Goal: Task Accomplishment & Management: Use online tool/utility

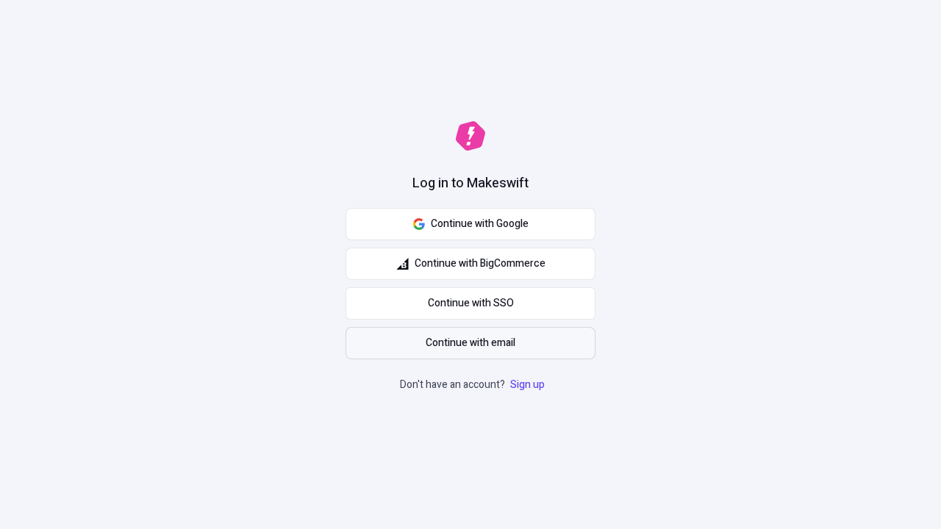
click at [471, 343] on span "Continue with email" at bounding box center [471, 343] width 90 height 16
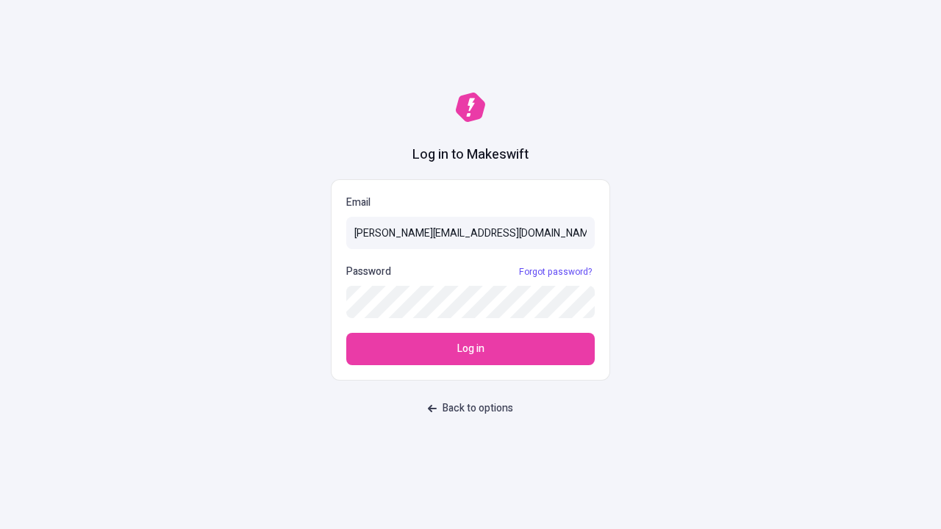
type input "[PERSON_NAME][EMAIL_ADDRESS][DOMAIN_NAME]"
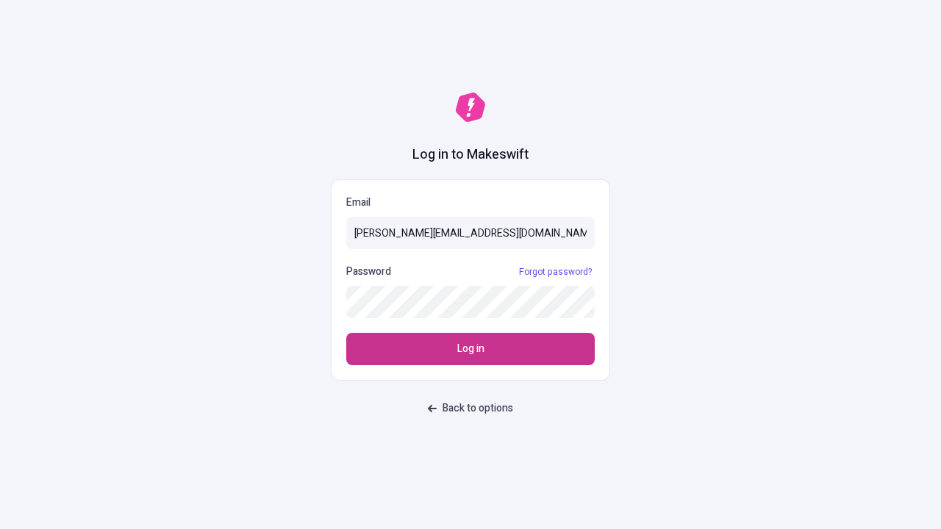
click at [471, 349] on span "Log in" at bounding box center [470, 349] width 27 height 16
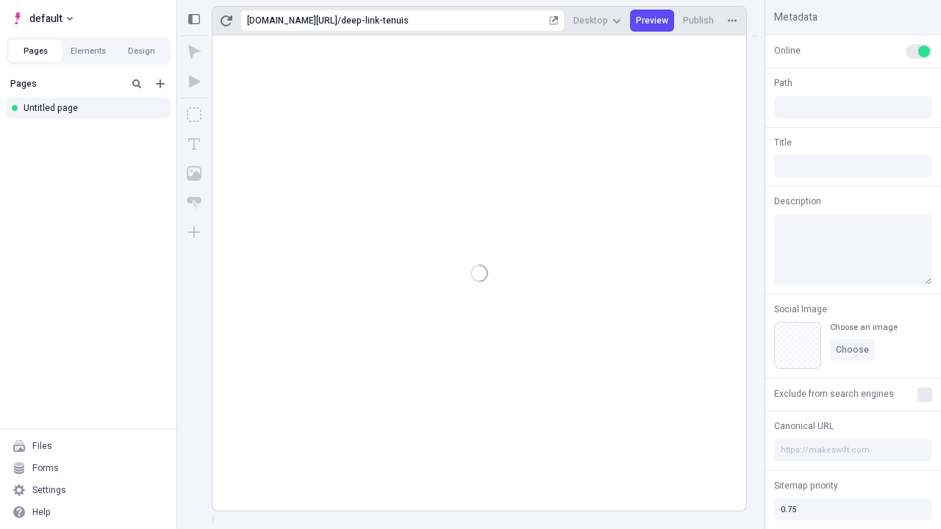
type input "/deep-link-tenuis"
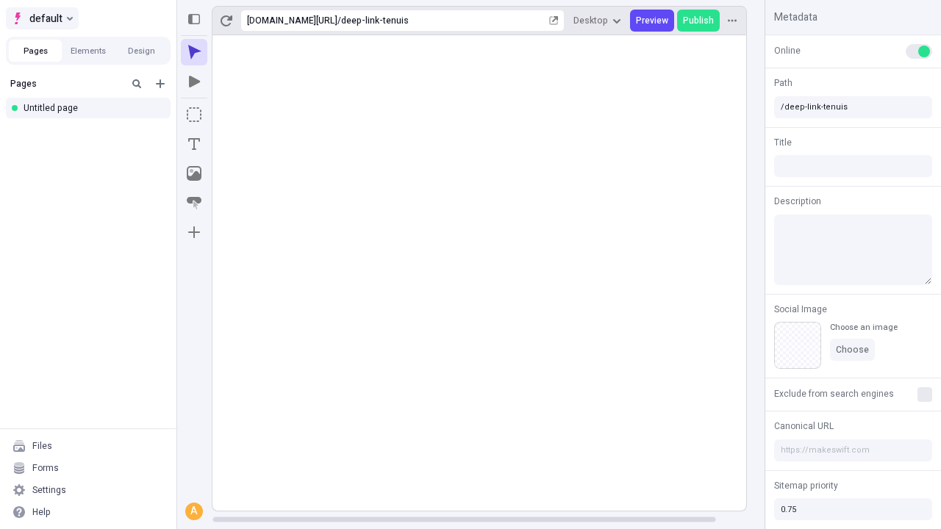
click at [41, 18] on span "default" at bounding box center [45, 19] width 33 height 18
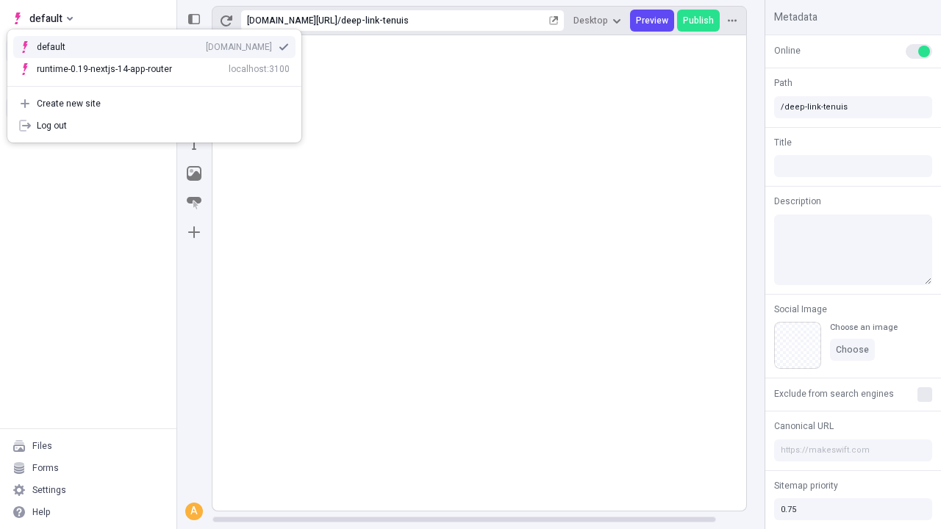
click at [154, 104] on div "Create new site" at bounding box center [163, 104] width 253 height 12
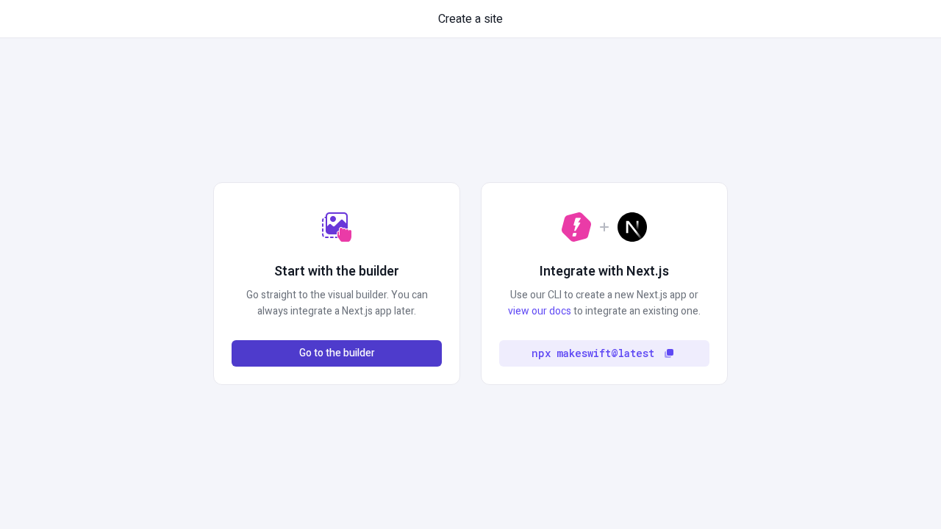
click at [337, 354] on span "Go to the builder" at bounding box center [337, 354] width 76 height 16
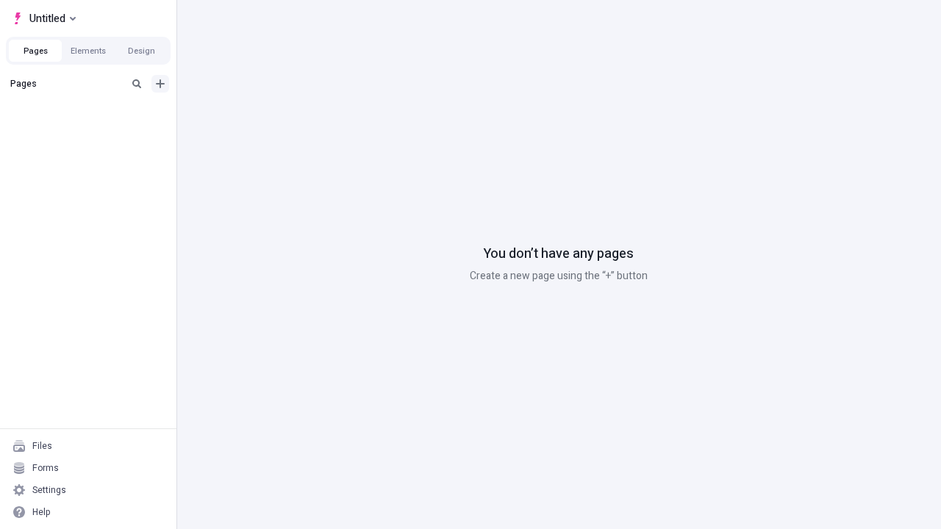
click at [160, 84] on icon "Add new" at bounding box center [160, 83] width 9 height 9
click at [93, 132] on div "Blank page" at bounding box center [92, 132] width 141 height 22
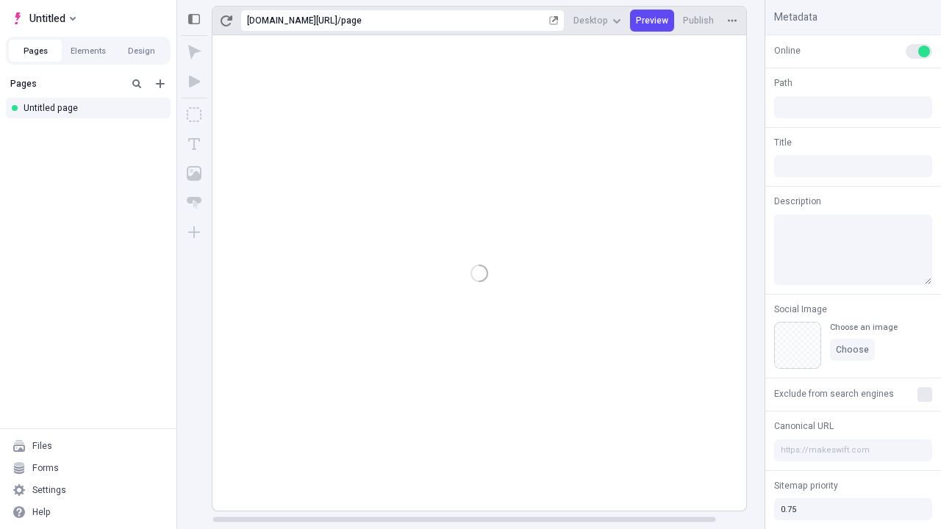
type input "/page"
click at [699, 21] on span "Publish" at bounding box center [698, 21] width 31 height 12
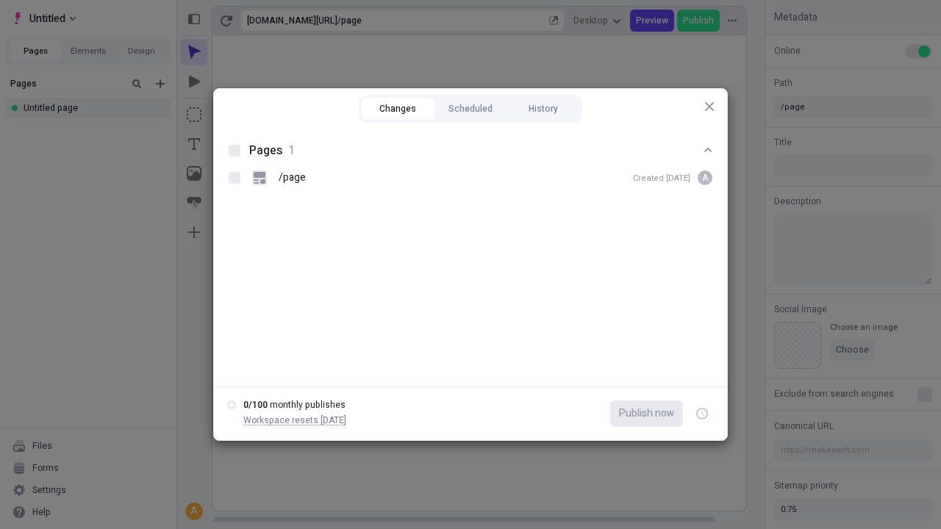
click at [398, 109] on button "Changes" at bounding box center [398, 109] width 73 height 22
click at [235, 151] on div at bounding box center [235, 151] width 12 height 12
checkbox input "true"
click at [702, 414] on icon "button" at bounding box center [703, 414] width 4 height 5
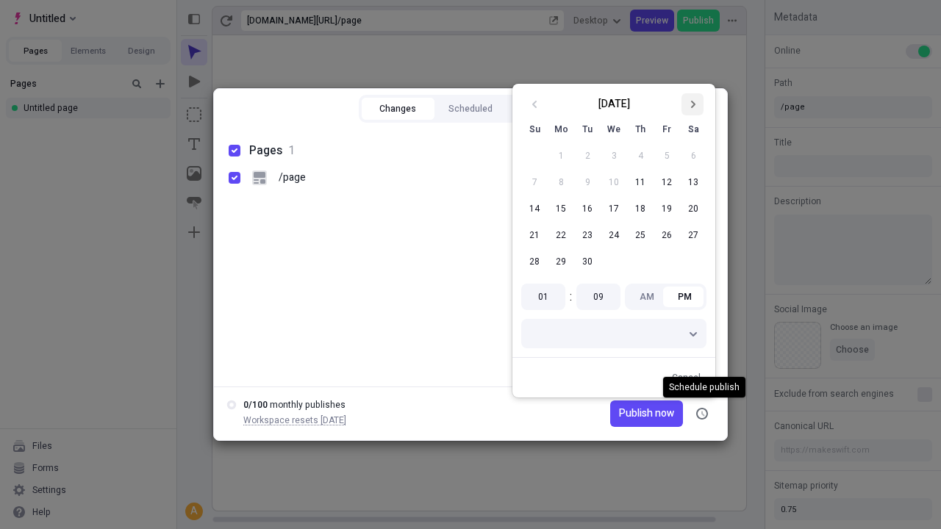
click at [693, 104] on icon "Go to next month" at bounding box center [692, 104] width 9 height 9
click at [614, 156] on button "1" at bounding box center [614, 156] width 26 height 26
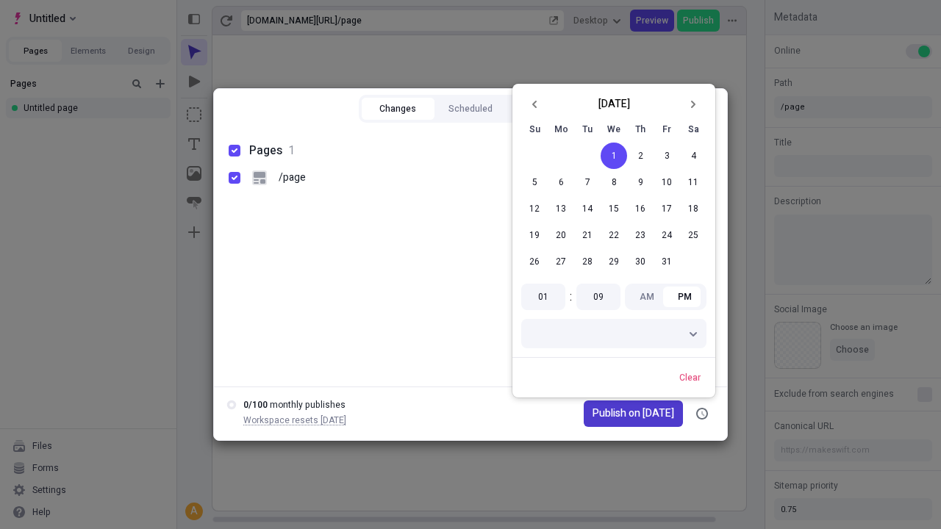
click at [624, 414] on span "Publish on 10/1/2025" at bounding box center [634, 414] width 82 height 16
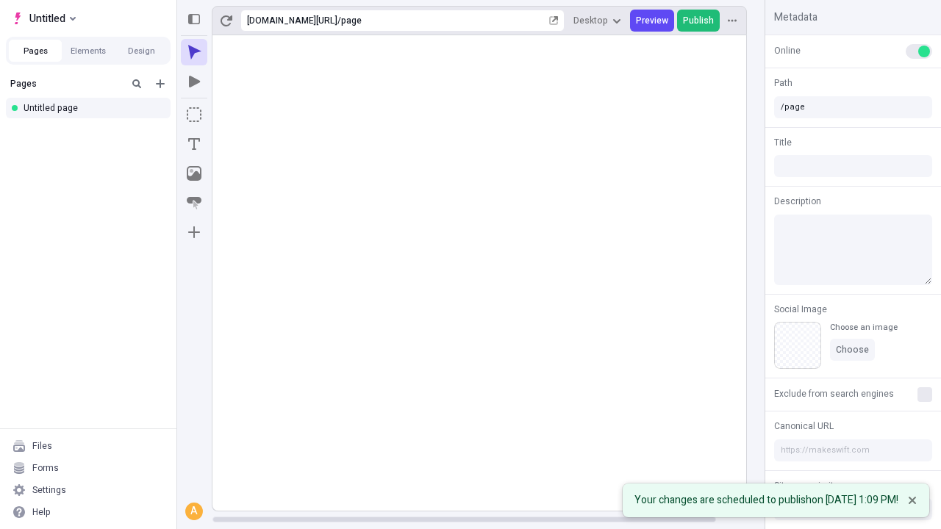
click at [699, 21] on span "Publish" at bounding box center [698, 21] width 31 height 12
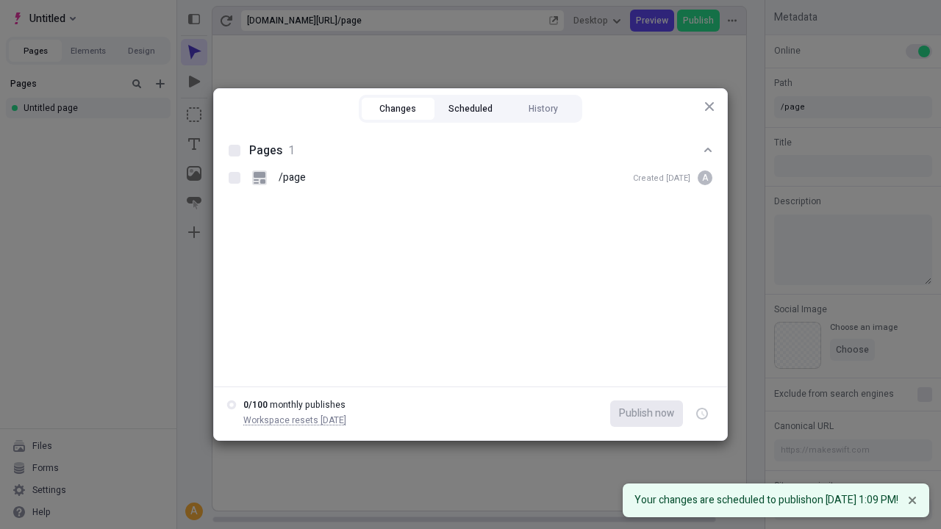
click at [471, 109] on button "Scheduled" at bounding box center [471, 109] width 73 height 22
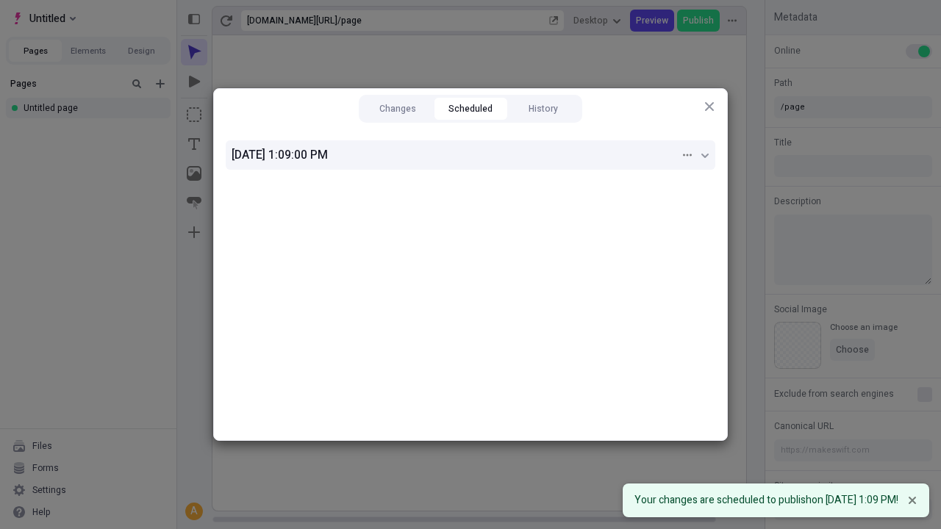
click at [471, 155] on div "10/1/2025, 1:09:00 PM" at bounding box center [456, 155] width 448 height 18
